Goal: Find specific page/section: Find specific page/section

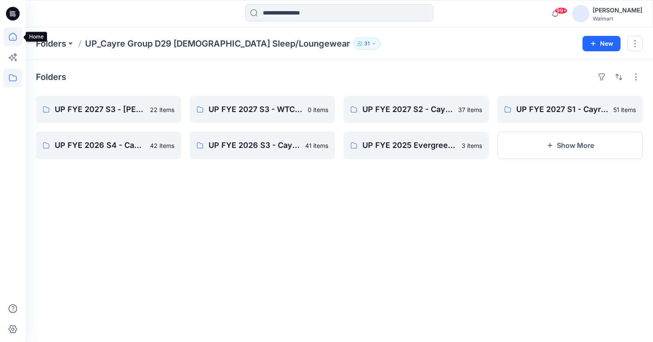
click at [13, 37] on icon at bounding box center [12, 36] width 19 height 19
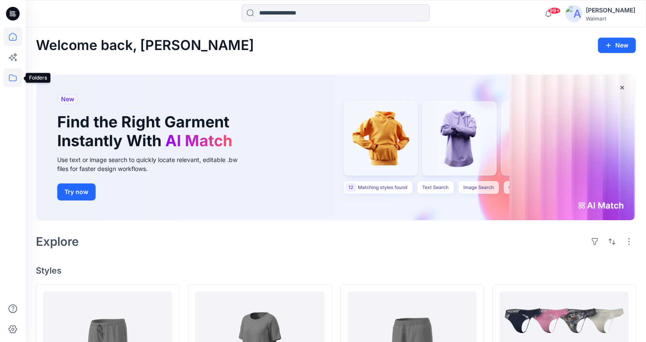
click at [18, 75] on icon at bounding box center [12, 77] width 19 height 19
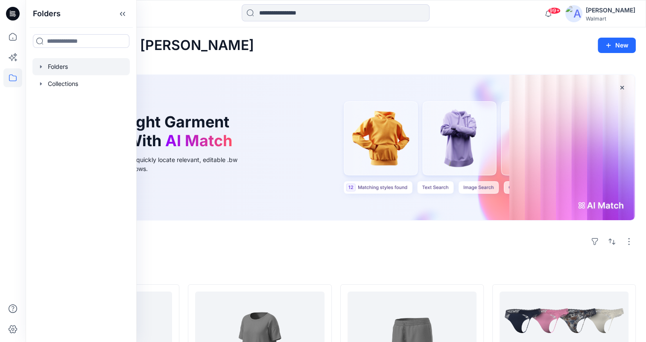
click at [43, 65] on icon "button" at bounding box center [41, 66] width 7 height 7
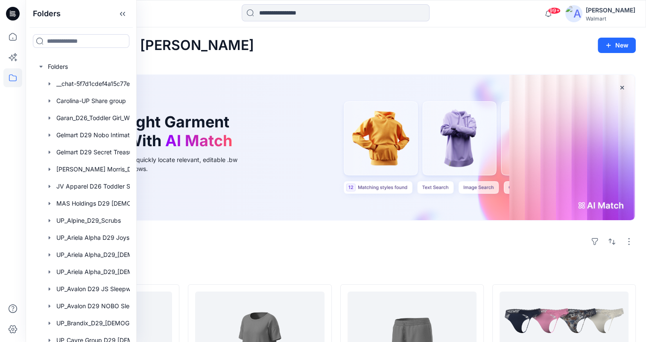
scroll to position [0, 23]
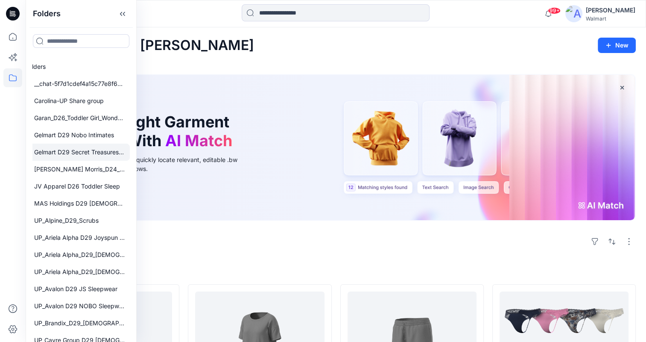
drag, startPoint x: 130, startPoint y: 125, endPoint x: 126, endPoint y: 153, distance: 28.9
click at [126, 153] on div "Folders __chat-5f7d1cdef4a15c77e8f6688f-61e6e4682b3f0da4287282df Carolina-UP Sh…" at bounding box center [80, 200] width 97 height 284
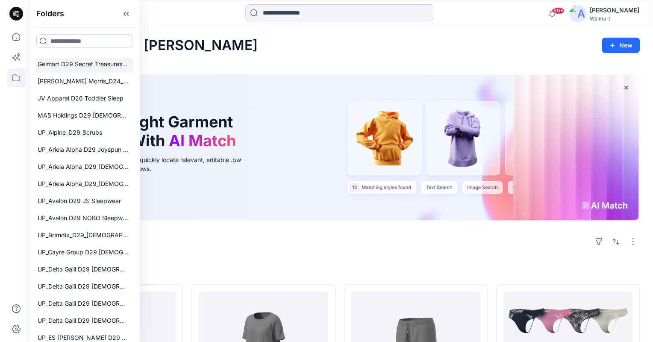
scroll to position [95, 23]
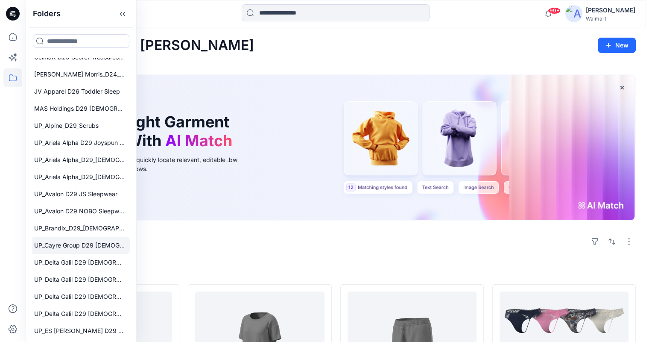
click at [56, 249] on div at bounding box center [70, 245] width 120 height 17
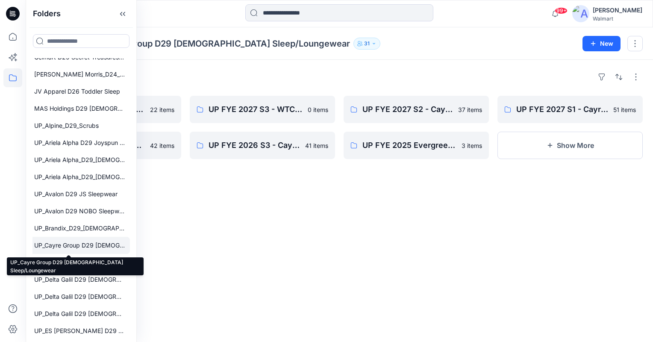
click at [85, 246] on div at bounding box center [70, 245] width 120 height 17
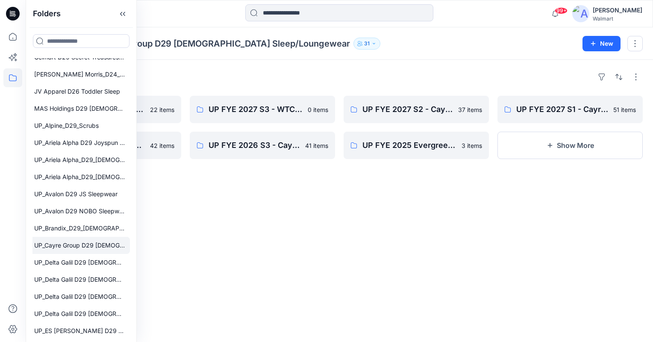
click at [287, 219] on div "Folders UP FYE 2027 S3 - [PERSON_NAME] Group D29 [DEMOGRAPHIC_DATA] Sleepwear 2…" at bounding box center [339, 201] width 627 height 282
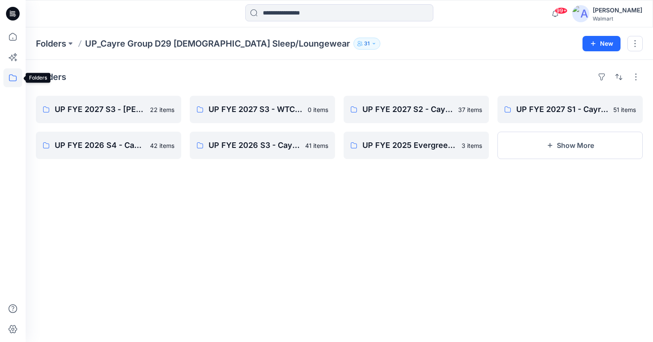
click at [15, 79] on icon at bounding box center [12, 77] width 19 height 19
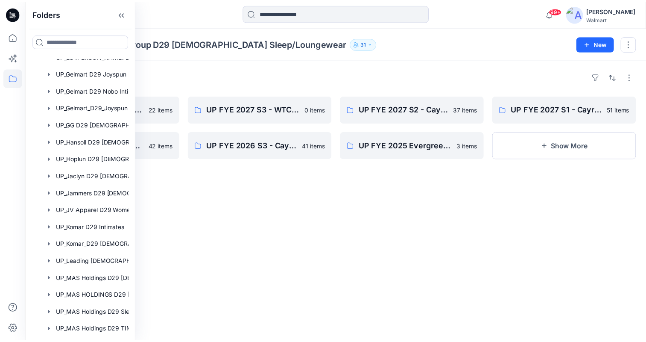
scroll to position [367, 0]
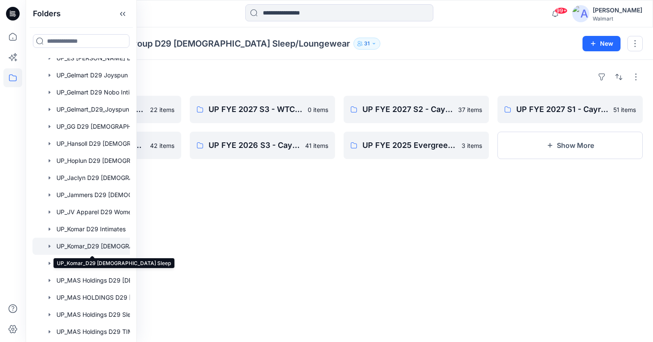
click at [88, 245] on div at bounding box center [92, 246] width 120 height 17
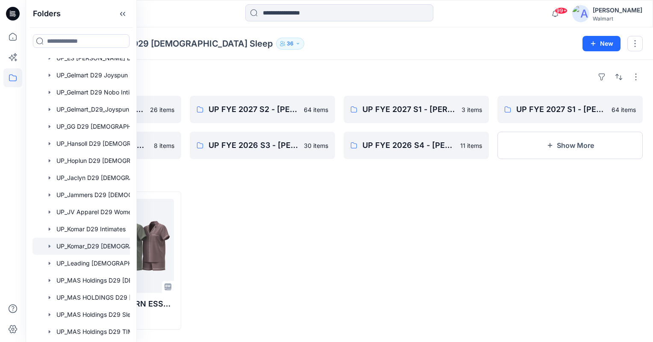
click at [396, 45] on div "Folders UP_Komar_D29 [DEMOGRAPHIC_DATA] Sleep 36" at bounding box center [306, 44] width 540 height 12
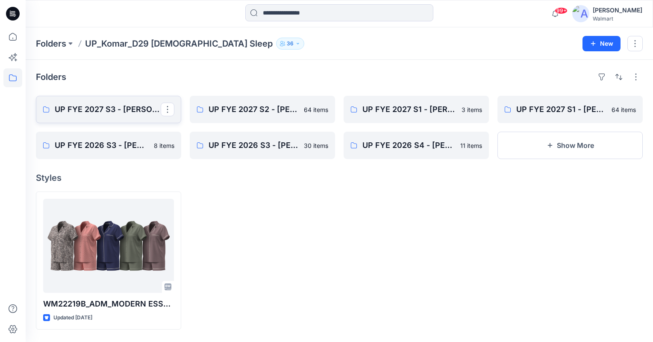
click at [117, 110] on p "UP FYE 2027 S3 - [PERSON_NAME] D29 [DEMOGRAPHIC_DATA] Sleepwear" at bounding box center [108, 109] width 106 height 12
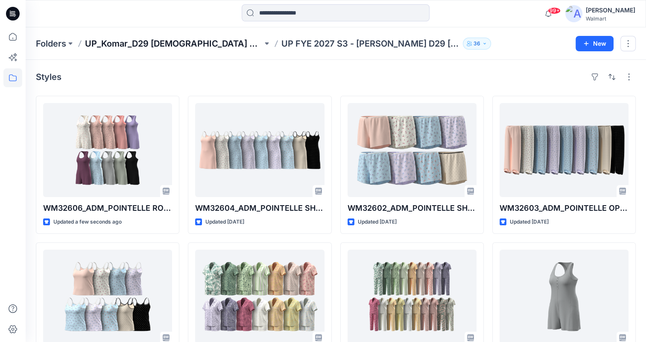
click at [183, 41] on p "UP_Komar_D29 [DEMOGRAPHIC_DATA] Sleep" at bounding box center [174, 44] width 178 height 12
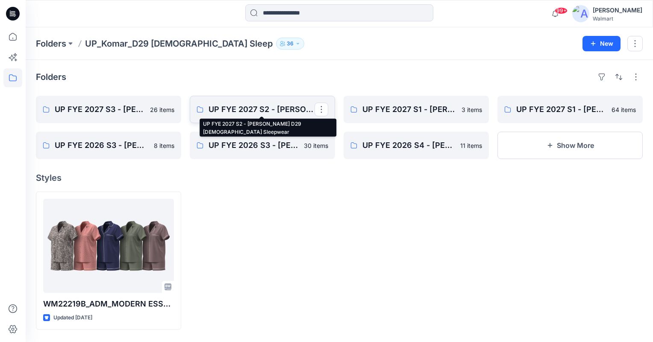
click at [250, 103] on p "UP FYE 2027 S2 - [PERSON_NAME] D29 [DEMOGRAPHIC_DATA] Sleepwear" at bounding box center [261, 109] width 106 height 12
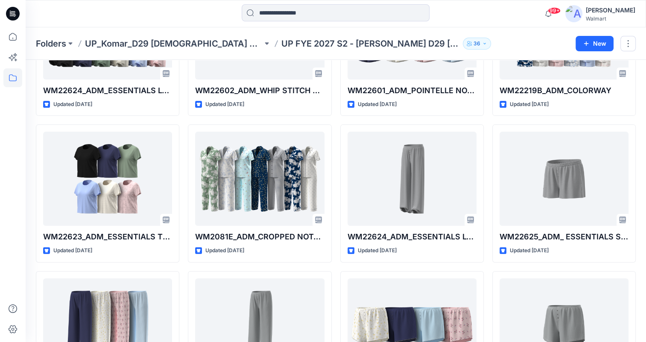
scroll to position [250, 0]
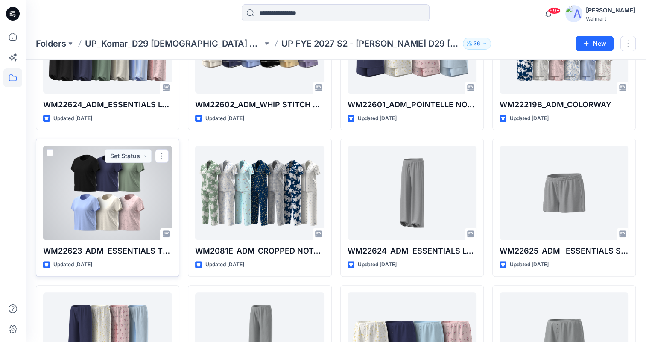
click at [110, 206] on div at bounding box center [107, 193] width 129 height 94
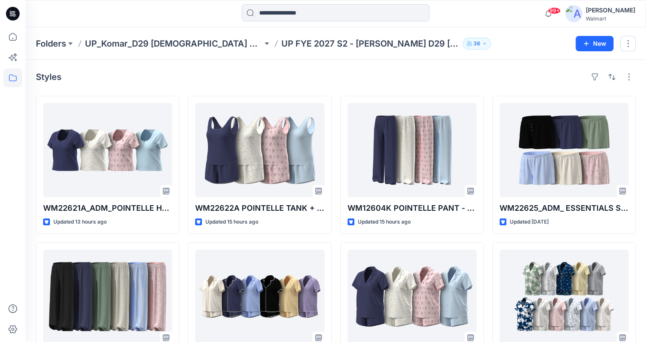
click at [181, 47] on p "UP_Komar_D29 [DEMOGRAPHIC_DATA] Sleep" at bounding box center [174, 44] width 178 height 12
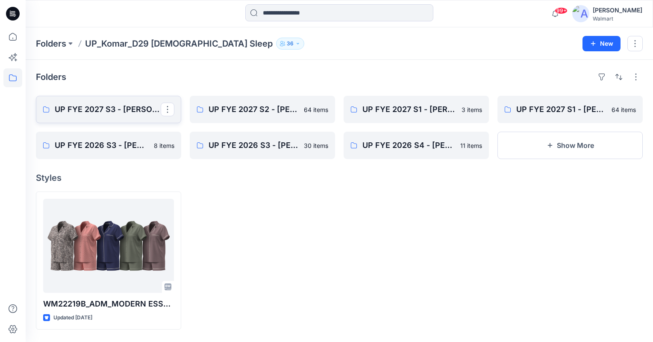
click at [100, 108] on p "UP FYE 2027 S3 - [PERSON_NAME] D29 [DEMOGRAPHIC_DATA] Sleepwear" at bounding box center [108, 109] width 106 height 12
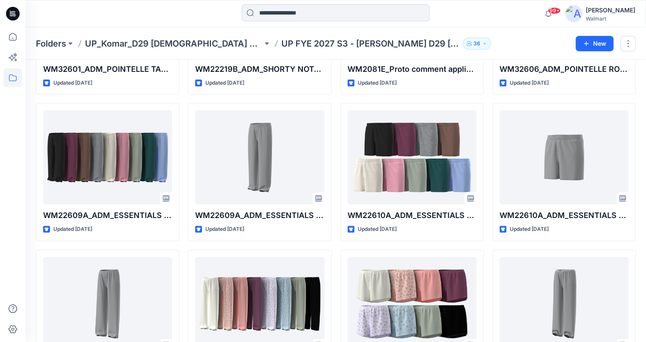
scroll to position [281, 0]
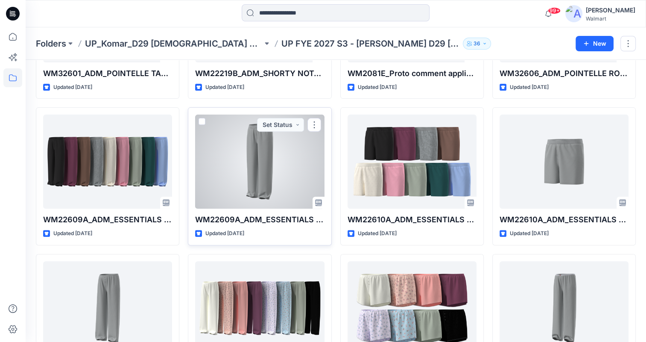
click at [234, 160] on div at bounding box center [259, 161] width 129 height 94
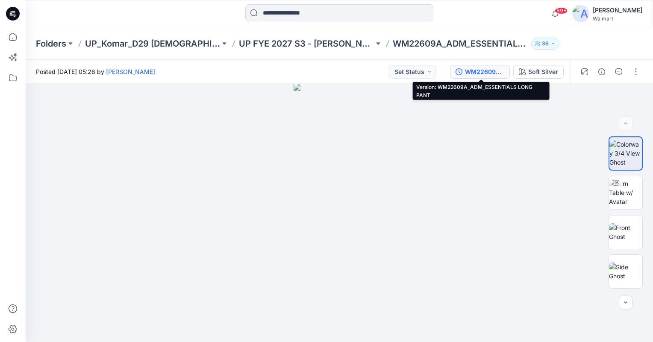
click at [487, 70] on div "WM22609A_ADM_ESSENTIALS LONG PANT" at bounding box center [484, 71] width 39 height 9
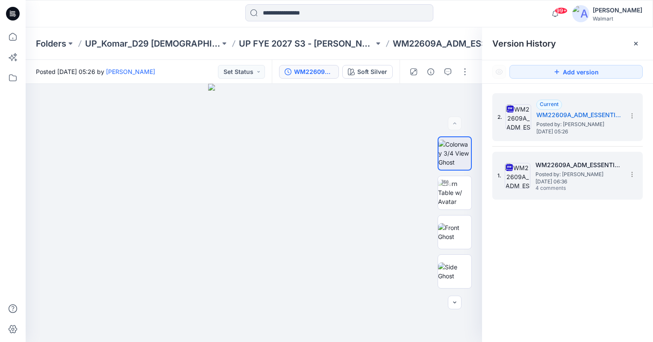
click at [570, 170] on span "Posted by: [PERSON_NAME]" at bounding box center [577, 174] width 85 height 9
click at [578, 125] on span "Posted by: [PERSON_NAME]" at bounding box center [578, 124] width 85 height 9
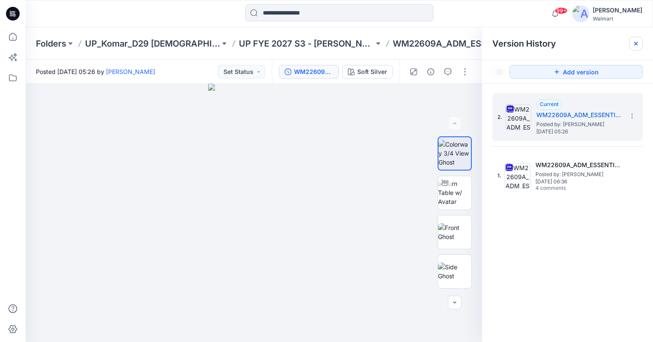
click at [635, 43] on icon at bounding box center [635, 43] width 3 height 3
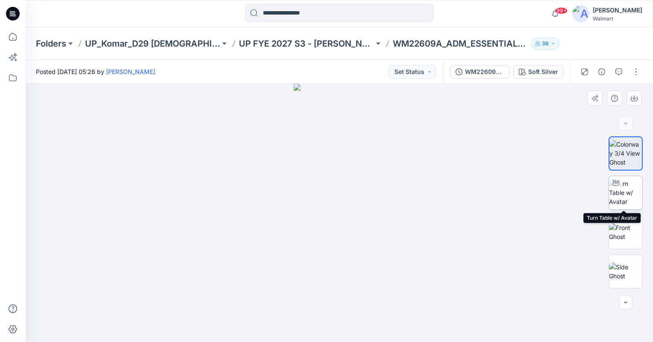
click at [628, 191] on img at bounding box center [625, 192] width 33 height 27
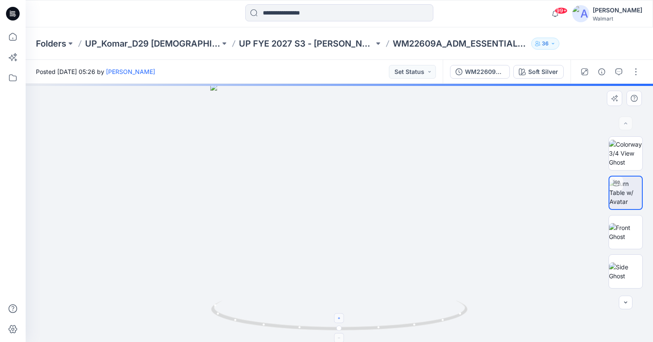
click at [341, 319] on icon at bounding box center [339, 318] width 5 height 5
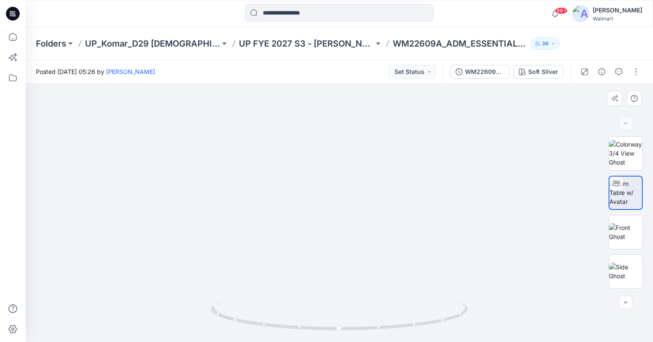
drag, startPoint x: 369, startPoint y: 264, endPoint x: 380, endPoint y: 173, distance: 91.2
click at [380, 173] on img at bounding box center [339, 137] width 410 height 410
drag, startPoint x: 340, startPoint y: 327, endPoint x: 379, endPoint y: 319, distance: 40.1
click at [379, 319] on icon at bounding box center [340, 316] width 258 height 32
click at [188, 18] on div at bounding box center [339, 13] width 314 height 19
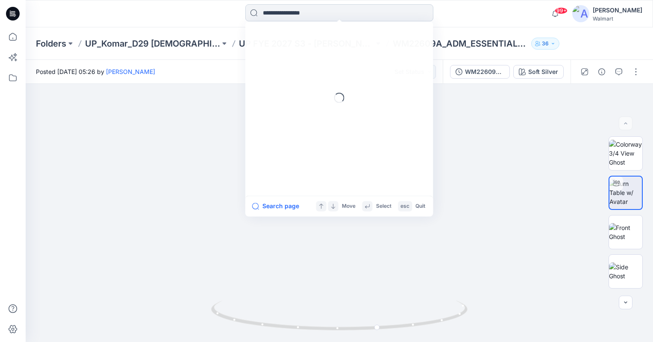
click at [305, 10] on input at bounding box center [339, 12] width 188 height 17
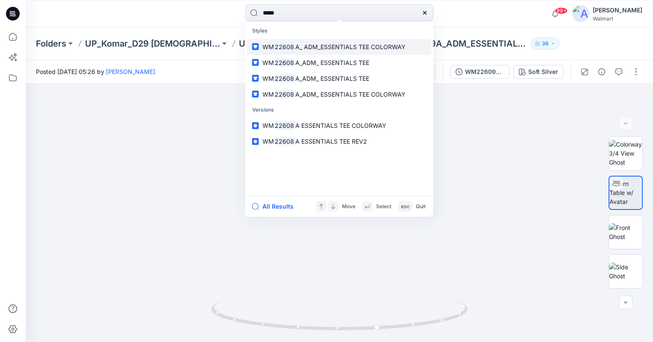
type input "*****"
click at [307, 46] on span "A_ ADM_ESSENTIALS TEE COLORWAY" at bounding box center [350, 46] width 110 height 7
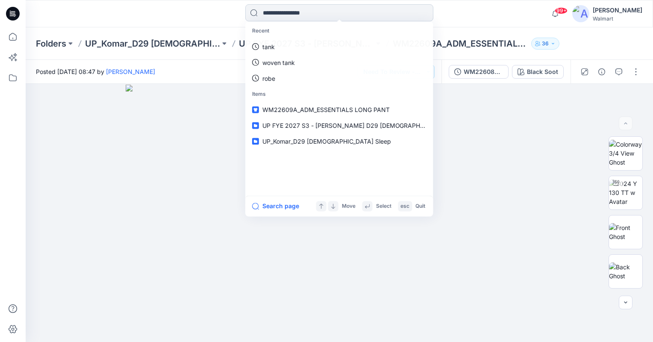
click at [296, 15] on input at bounding box center [339, 12] width 188 height 17
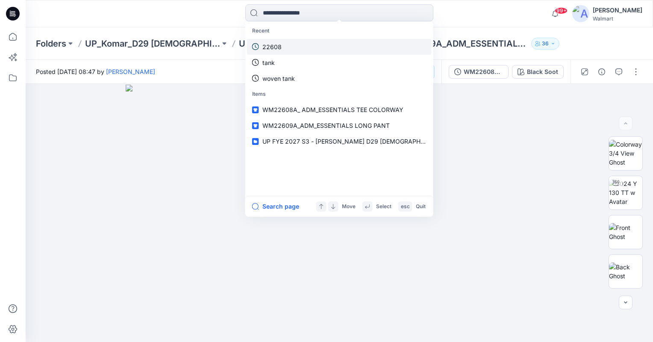
click at [279, 45] on p "22608" at bounding box center [271, 46] width 19 height 9
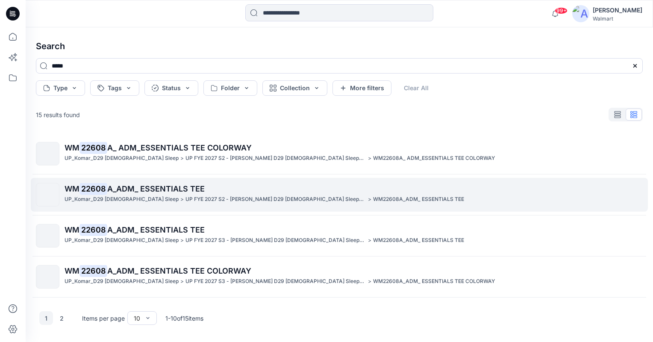
click at [155, 187] on span "A_ADM_ ESSENTIALS TEE" at bounding box center [155, 188] width 97 height 9
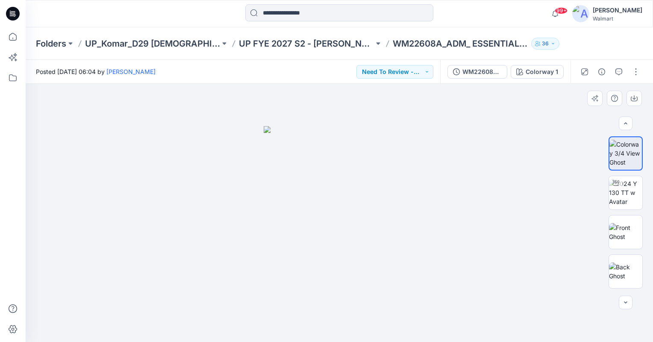
scroll to position [156, 0]
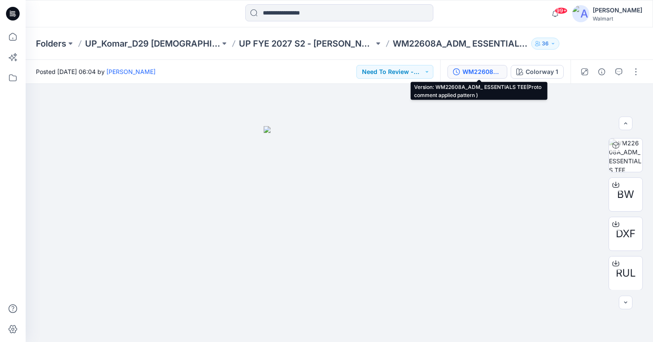
click at [494, 70] on div "WM22608A_ADM_ ESSENTIALS TEE(Proto comment applied pattern )" at bounding box center [481, 71] width 39 height 9
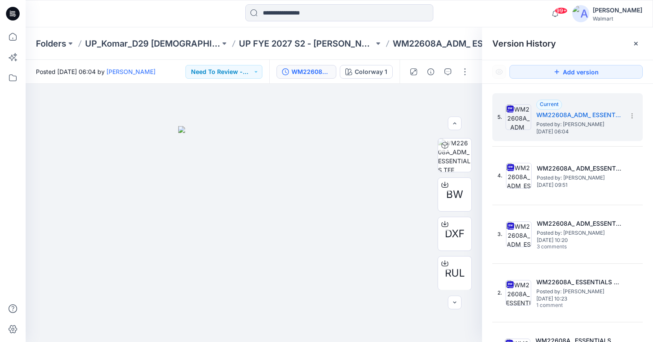
scroll to position [30, 0]
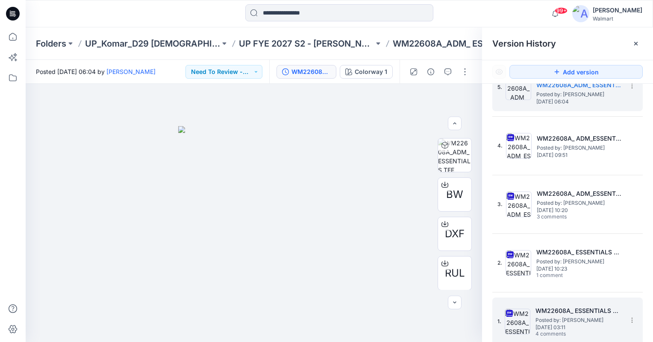
click at [565, 325] on span "[DATE] 03:11" at bounding box center [577, 327] width 85 height 6
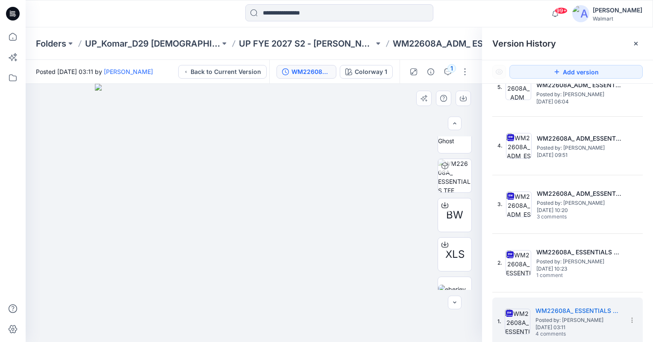
scroll to position [0, 0]
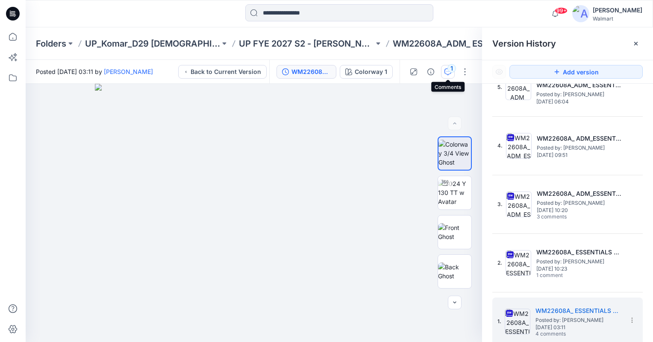
click at [450, 68] on div "1" at bounding box center [451, 68] width 9 height 9
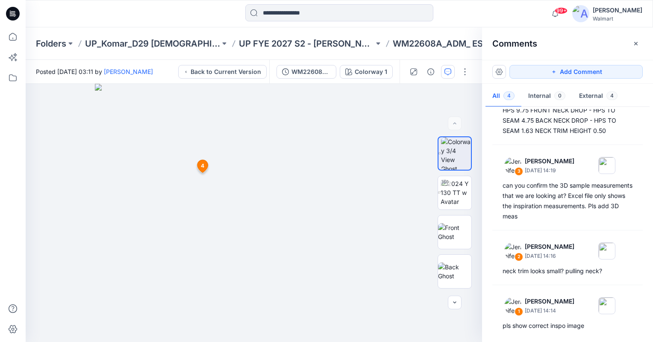
scroll to position [84, 0]
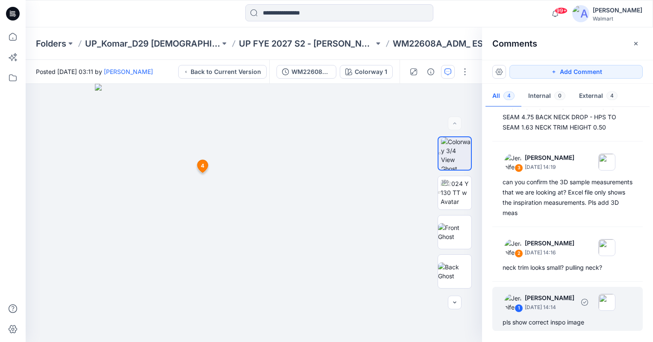
click at [558, 308] on p "[DATE] 14:14" at bounding box center [550, 307] width 50 height 9
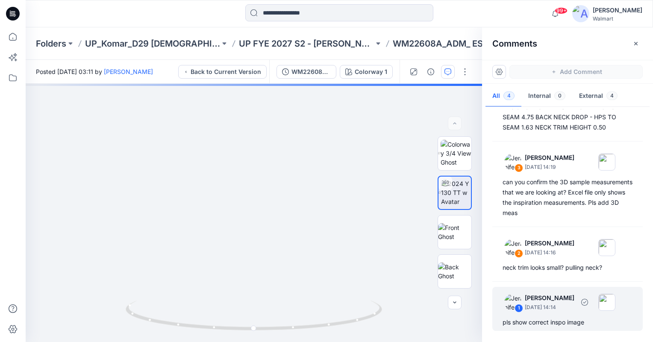
click at [558, 305] on p "[DATE] 14:14" at bounding box center [550, 307] width 50 height 9
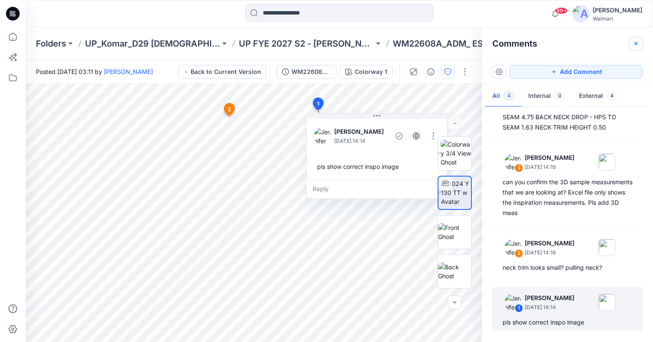
click at [635, 47] on icon "button" at bounding box center [635, 43] width 7 height 7
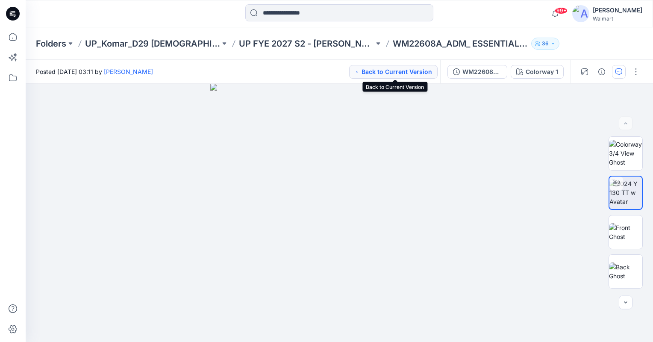
click at [396, 72] on button "Back to Current Version" at bounding box center [393, 72] width 88 height 14
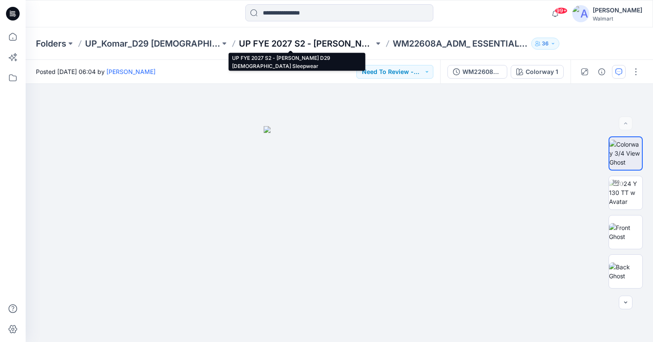
click at [304, 44] on p "UP FYE 2027 S2 - [PERSON_NAME] D29 [DEMOGRAPHIC_DATA] Sleepwear" at bounding box center [306, 44] width 135 height 12
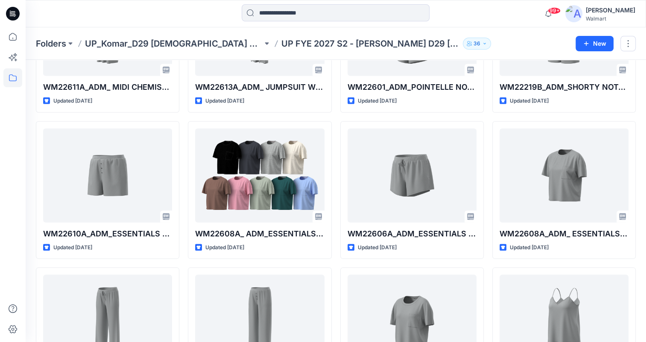
scroll to position [1739, 0]
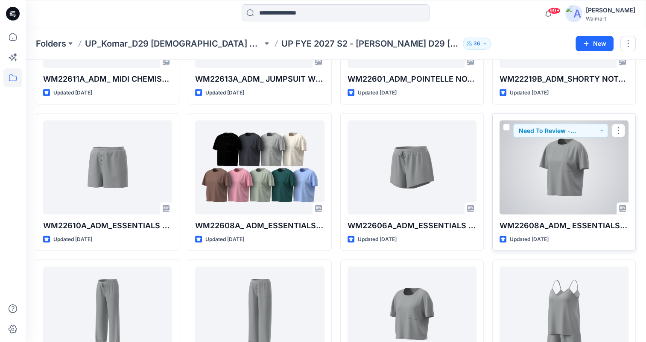
click at [566, 174] on div at bounding box center [564, 167] width 129 height 94
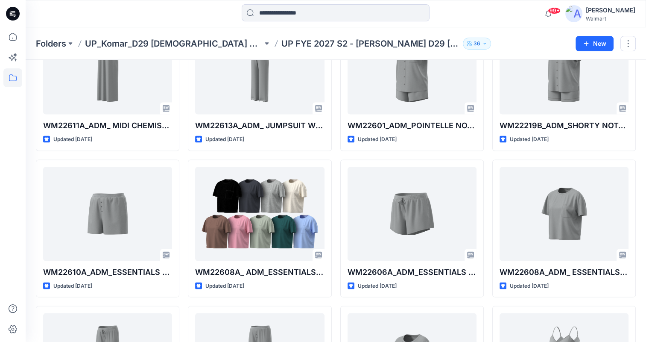
scroll to position [1676, 0]
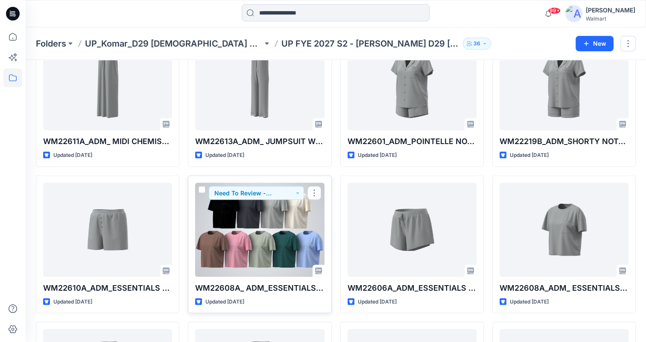
click at [257, 229] on div at bounding box center [259, 230] width 129 height 94
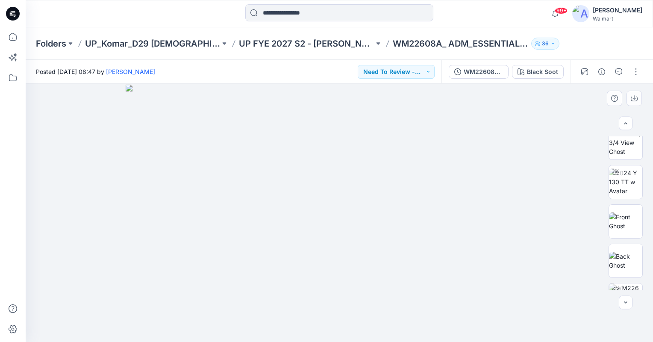
scroll to position [8, 0]
click at [15, 80] on icon at bounding box center [12, 77] width 19 height 19
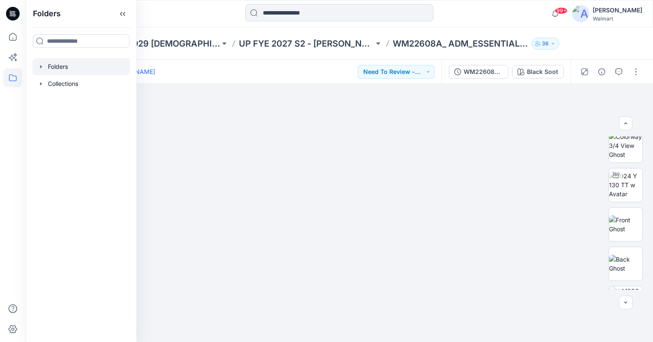
click at [41, 70] on icon "button" at bounding box center [41, 66] width 7 height 7
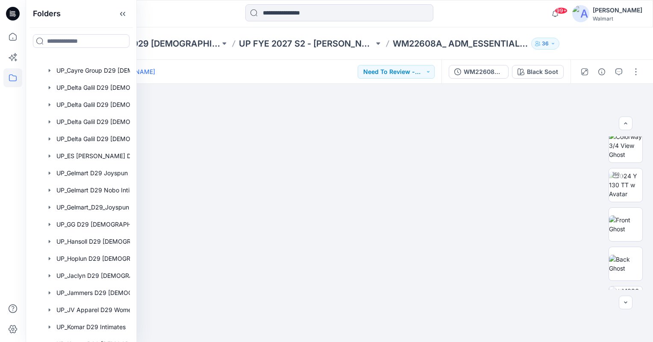
scroll to position [276, 0]
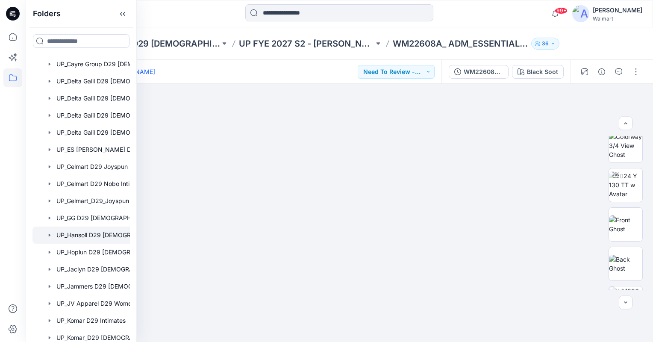
click at [79, 238] on div at bounding box center [92, 234] width 120 height 17
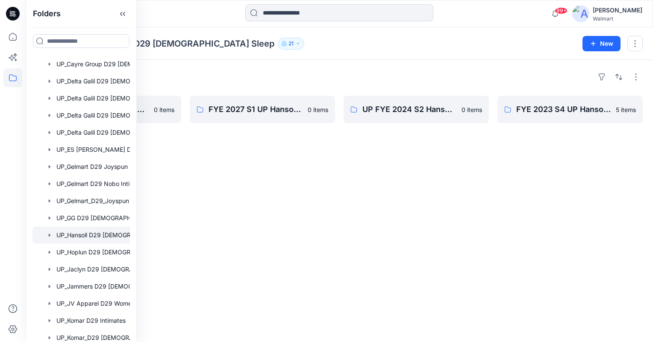
click at [252, 273] on div "Folders UP FYE 2024 S3 Hansoll D29 [DEMOGRAPHIC_DATA] Sleep 0 items FYE 2027 S1…" at bounding box center [339, 201] width 627 height 282
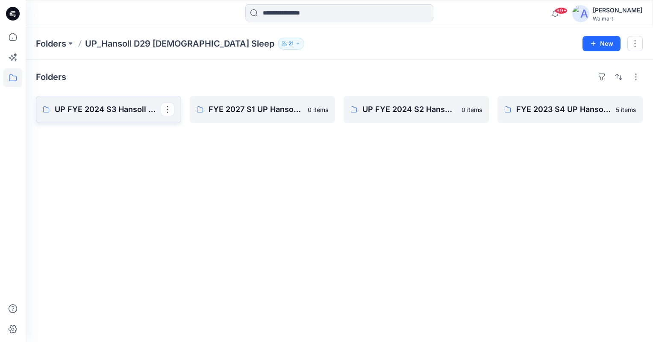
click at [125, 110] on p "UP FYE 2024 S3 Hansoll D29 [DEMOGRAPHIC_DATA] Sleep" at bounding box center [108, 109] width 106 height 12
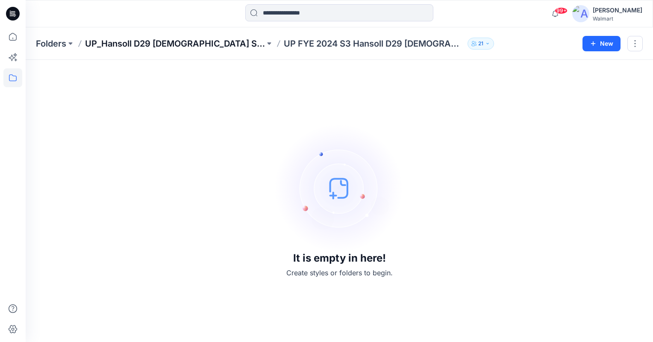
click at [167, 44] on p "UP_Hansoll D29 [DEMOGRAPHIC_DATA] Sleep" at bounding box center [175, 44] width 180 height 12
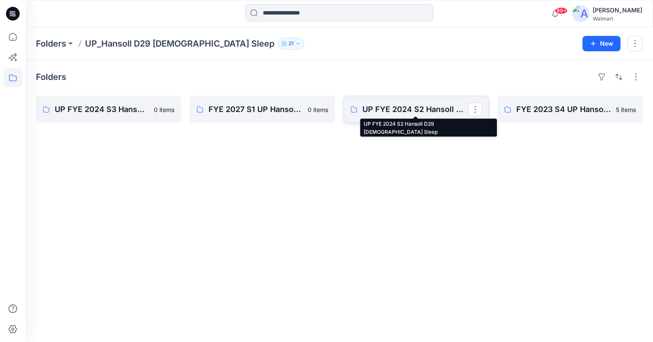
click at [411, 110] on p "UP FYE 2024 S2 Hansoll D29 [DEMOGRAPHIC_DATA] Sleep" at bounding box center [415, 109] width 106 height 12
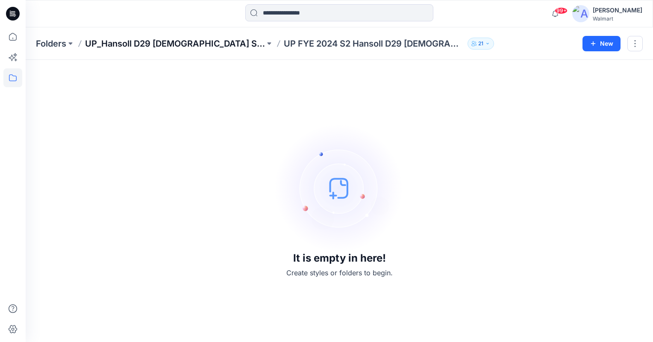
click at [188, 42] on p "UP_Hansoll D29 [DEMOGRAPHIC_DATA] Sleep" at bounding box center [175, 44] width 180 height 12
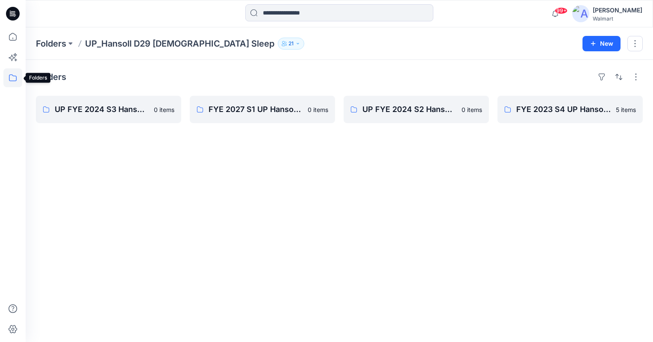
click at [12, 79] on icon at bounding box center [12, 77] width 19 height 19
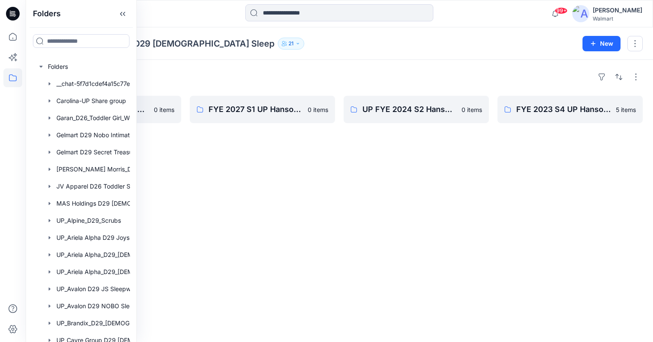
click at [362, 47] on div "Folders UP_Hansoll D29 [DEMOGRAPHIC_DATA] Sleep 21" at bounding box center [306, 44] width 540 height 12
